Goal: Task Accomplishment & Management: Complete application form

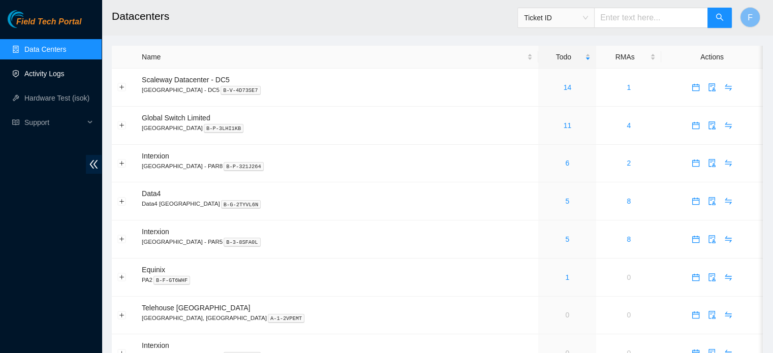
click at [43, 74] on link "Activity Logs" at bounding box center [44, 74] width 40 height 8
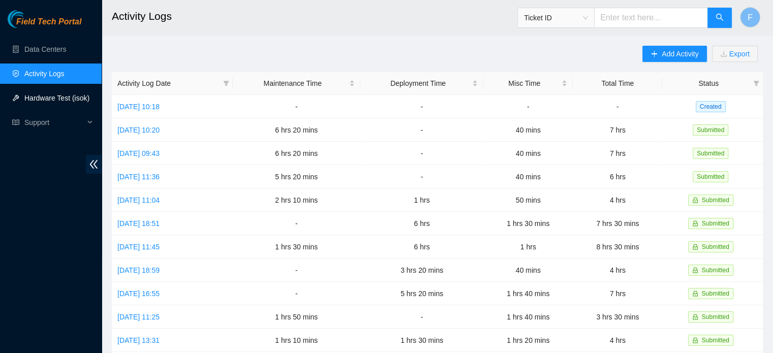
click at [67, 99] on link "Hardware Test (isok)" at bounding box center [56, 98] width 65 height 8
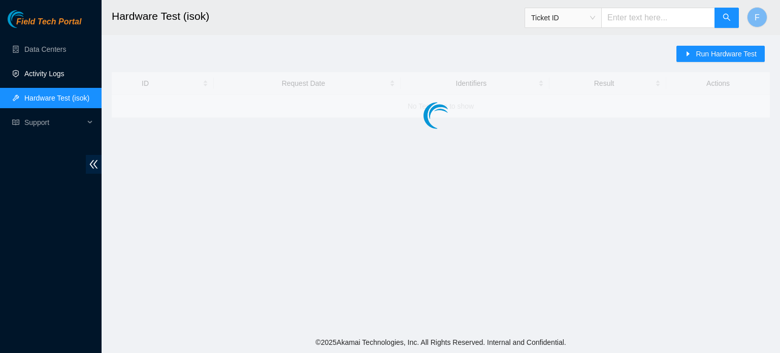
click at [65, 76] on link "Activity Logs" at bounding box center [44, 74] width 40 height 8
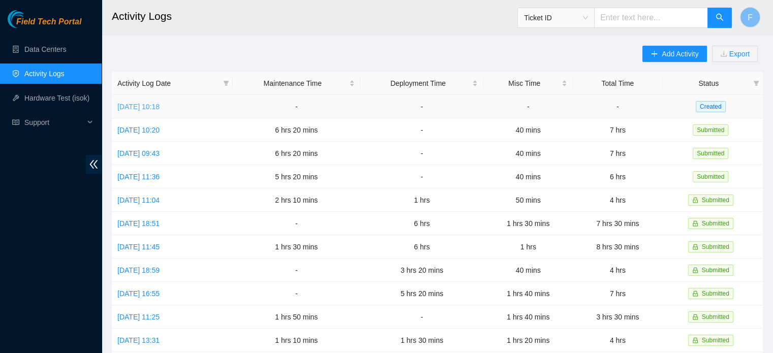
click at [160, 105] on link "[DATE] 10:18" at bounding box center [138, 107] width 42 height 8
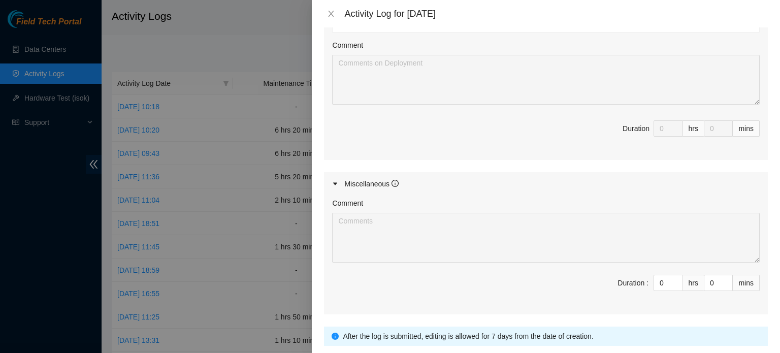
scroll to position [751, 0]
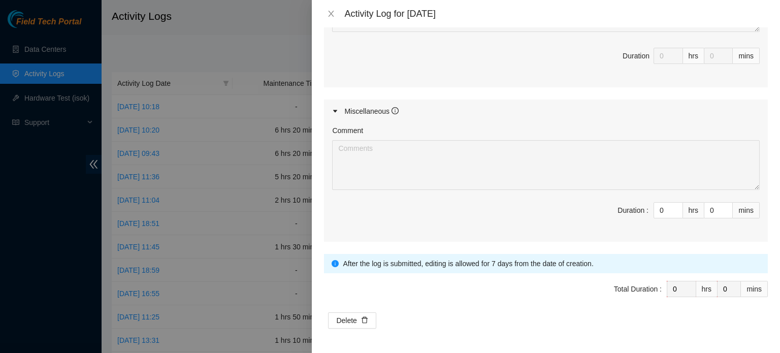
drag, startPoint x: 657, startPoint y: 211, endPoint x: 614, endPoint y: 203, distance: 43.9
click at [614, 203] on span "Duration : 0 hrs 0 mins" at bounding box center [546, 216] width 428 height 28
type input "2"
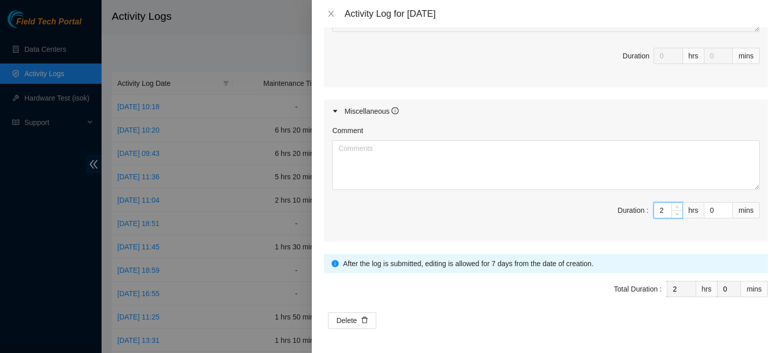
type input "2"
type input "50"
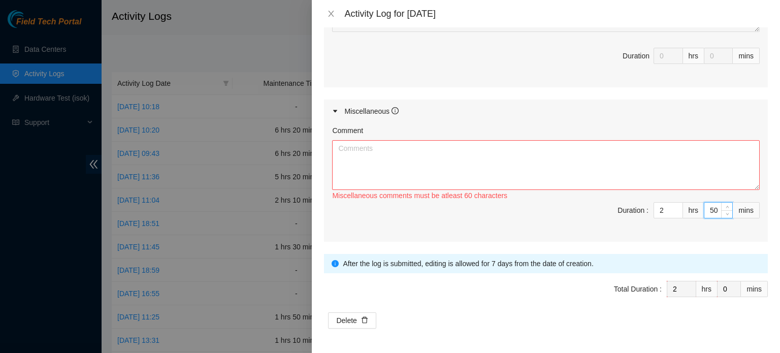
type input "50"
click at [544, 156] on textarea "Comment" at bounding box center [546, 165] width 428 height 50
paste textarea "Gained access to DATA4."
paste textarea "Traced and labeleld 5x fibers from B12 FE26 pt (55-59) to D10 AGG102 pt (20-24)…"
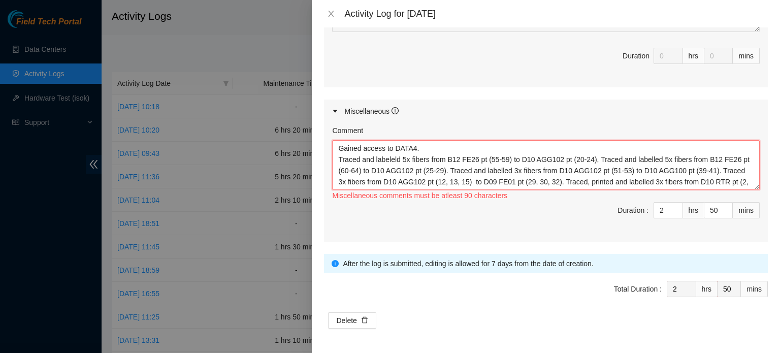
scroll to position [19, 0]
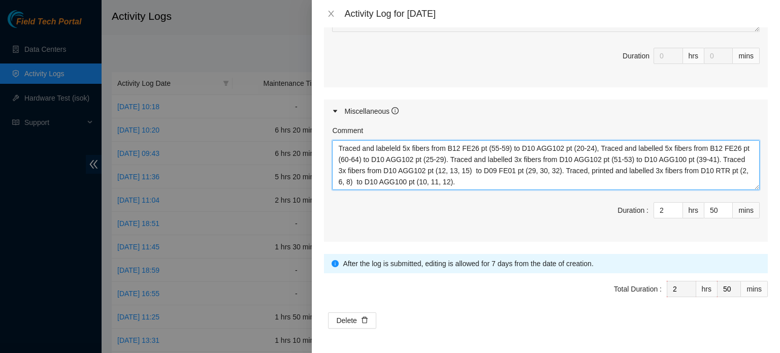
paste textarea "Completed work report, activity log, Beeline, TS, and EOD."
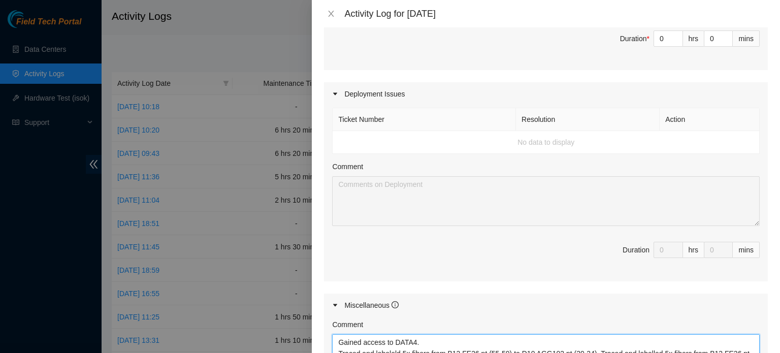
scroll to position [465, 0]
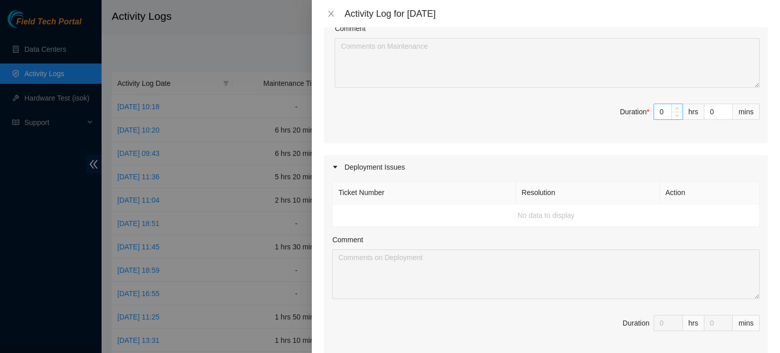
type textarea "Gained access to DATA4. Traced and labeleld 5x fibers from B12 FE26 pt (55-59) …"
drag, startPoint x: 661, startPoint y: 130, endPoint x: 601, endPoint y: 129, distance: 59.4
click at [601, 129] on span "Duration * 0 hrs 0 mins" at bounding box center [546, 118] width 428 height 28
type input "4"
type input "6"
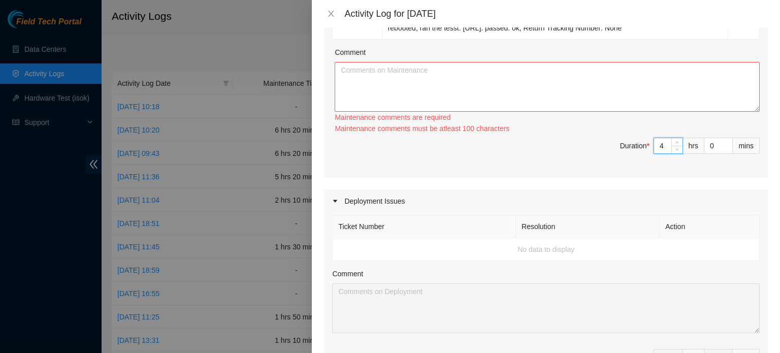
scroll to position [440, 0]
type input "4"
type input "1"
type input "51"
type input "10"
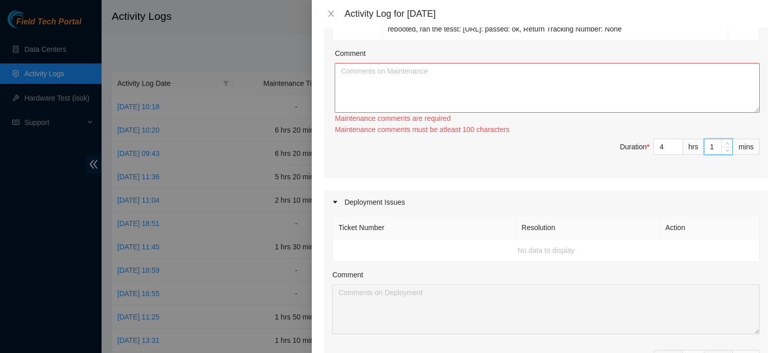
type input "7"
type input "0"
type input "10"
click at [414, 89] on textarea "Comment" at bounding box center [547, 88] width 425 height 50
paste textarea "Asked (SafeToWork) for B-V-5VWI8WZ B-V-5W00UOV B-V-5W0O4DV: SAFE TO WORK "B-V-5…"
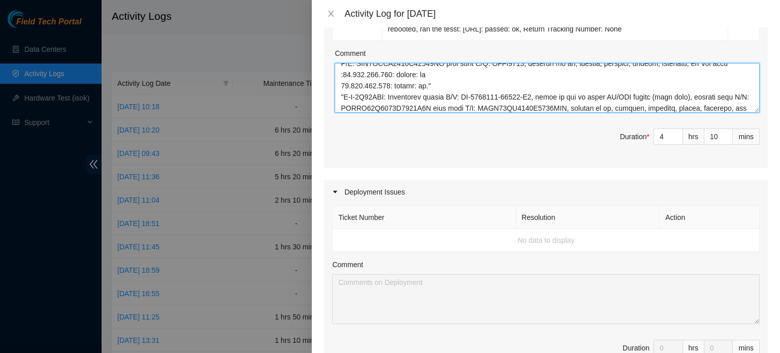
scroll to position [0, 0]
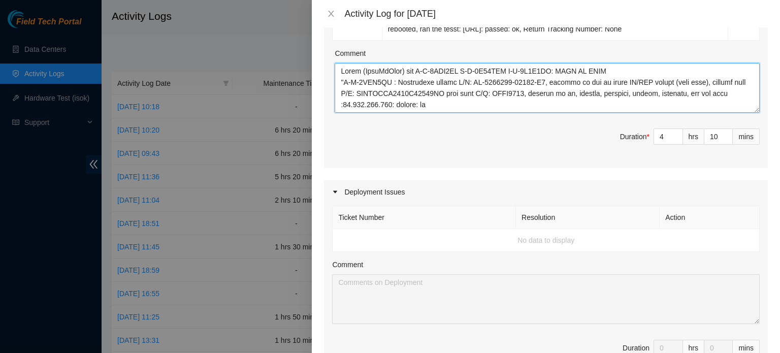
click at [343, 101] on textarea "Comment" at bounding box center [547, 88] width 425 height 50
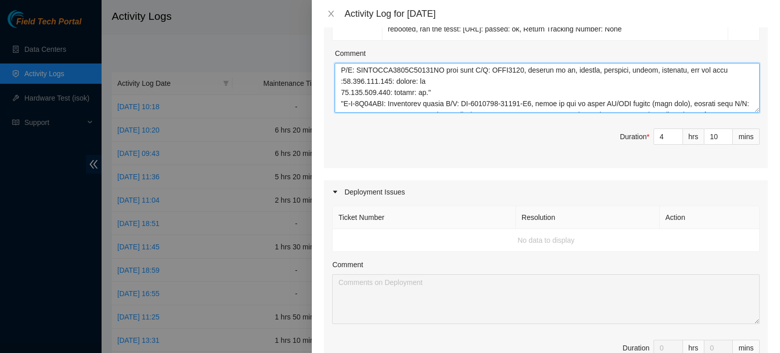
scroll to position [36, 0]
click at [432, 113] on textarea "Comment" at bounding box center [547, 88] width 425 height 50
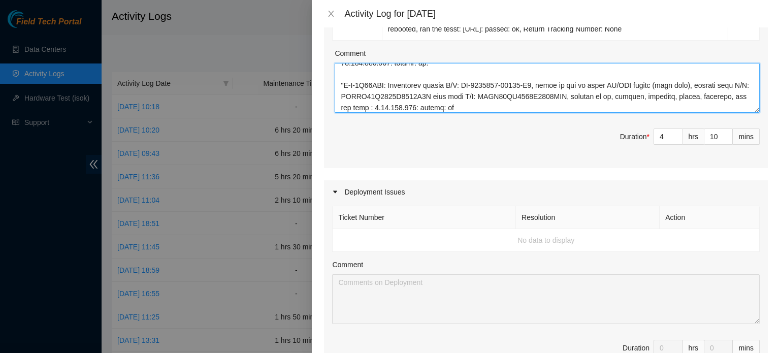
scroll to position [65, 0]
click at [344, 107] on textarea "Comment" at bounding box center [547, 88] width 425 height 50
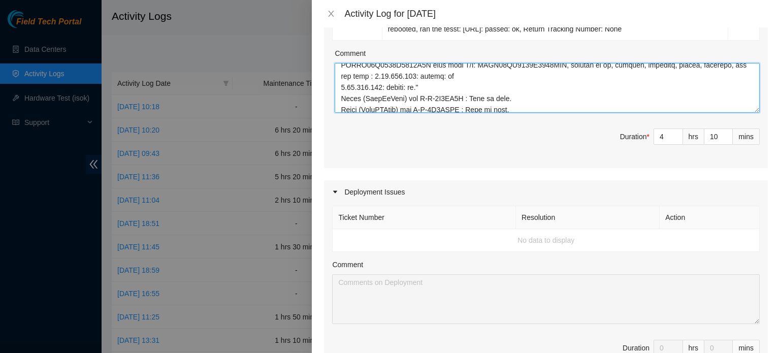
scroll to position [97, 0]
click at [435, 103] on textarea "Comment" at bounding box center [547, 88] width 425 height 50
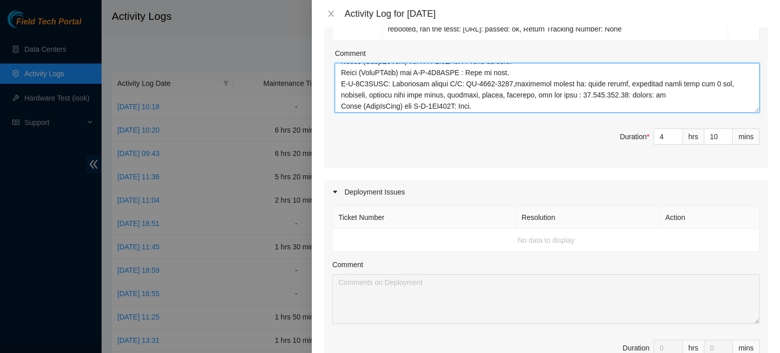
scroll to position [145, 0]
click at [526, 95] on textarea "Comment" at bounding box center [547, 88] width 425 height 50
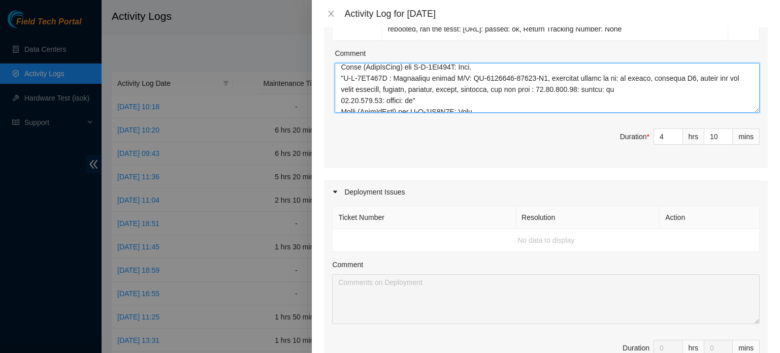
scroll to position [195, 0]
click at [344, 97] on textarea "Comment" at bounding box center [547, 88] width 425 height 50
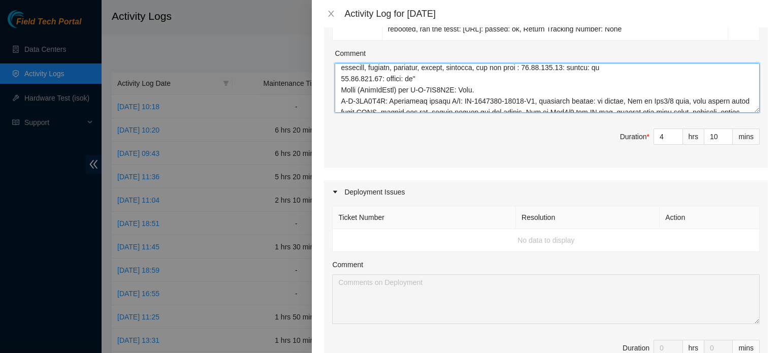
scroll to position [228, 0]
click at [428, 95] on textarea "Comment" at bounding box center [547, 88] width 425 height 50
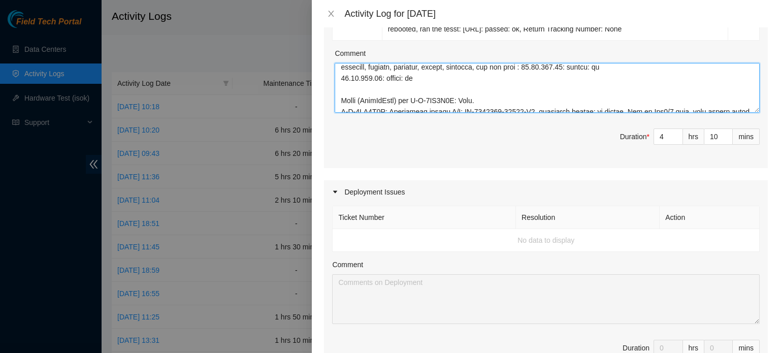
scroll to position [244, 0]
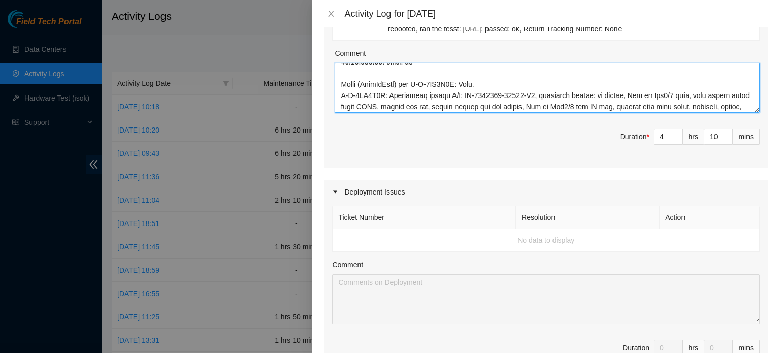
click at [483, 105] on textarea "Comment" at bounding box center [547, 88] width 425 height 50
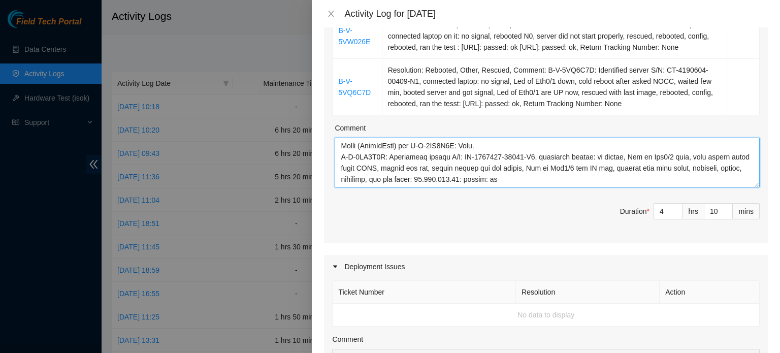
scroll to position [268, 0]
click at [486, 168] on textarea "Comment" at bounding box center [547, 163] width 425 height 50
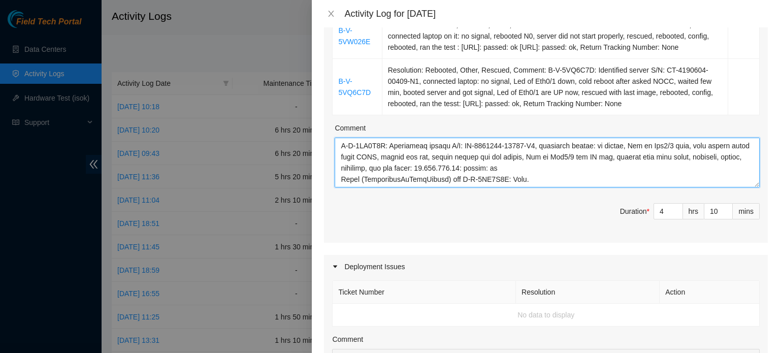
scroll to position [301, 0]
click at [341, 187] on textarea "Comment" at bounding box center [547, 163] width 425 height 50
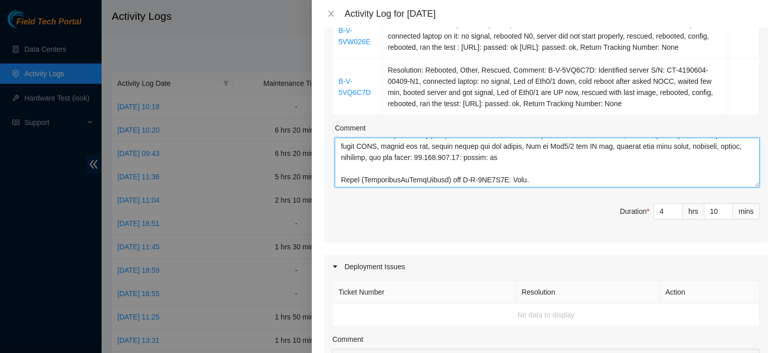
scroll to position [313, 0]
click at [526, 187] on textarea "Comment" at bounding box center [547, 163] width 425 height 50
paste textarea "Prepared pickup shipping for 4 packages (XPSA3020)"
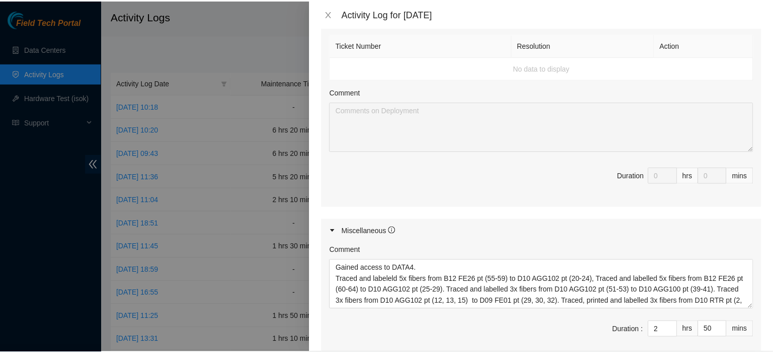
scroll to position [751, 0]
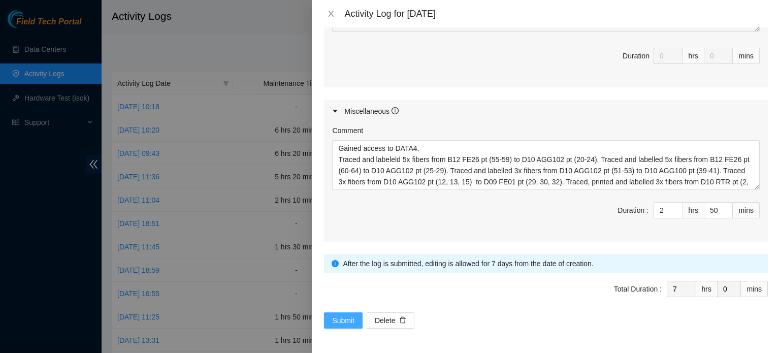
type textarea "Asked (SafeToWork) for B-V-5VWI8WZ B-V-5W00UOV B-V-5W0O4DV: SAFE TO WORK B-V-5V…"
click at [347, 320] on span "Submit" at bounding box center [343, 320] width 22 height 11
